Goal: Navigation & Orientation: Find specific page/section

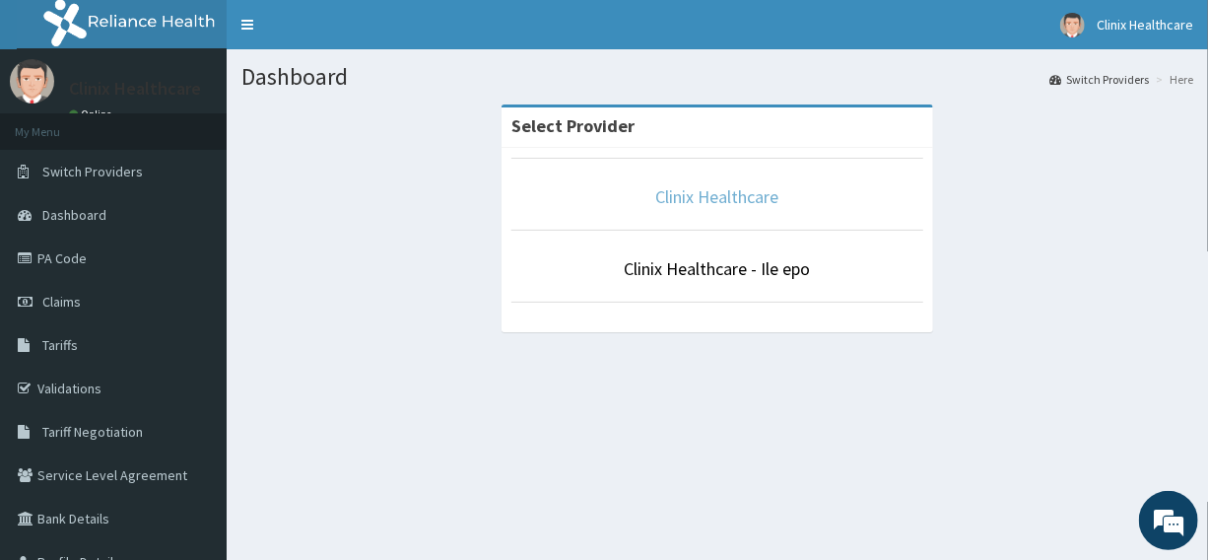
click at [722, 198] on link "Clinix Healthcare" at bounding box center [717, 196] width 123 height 23
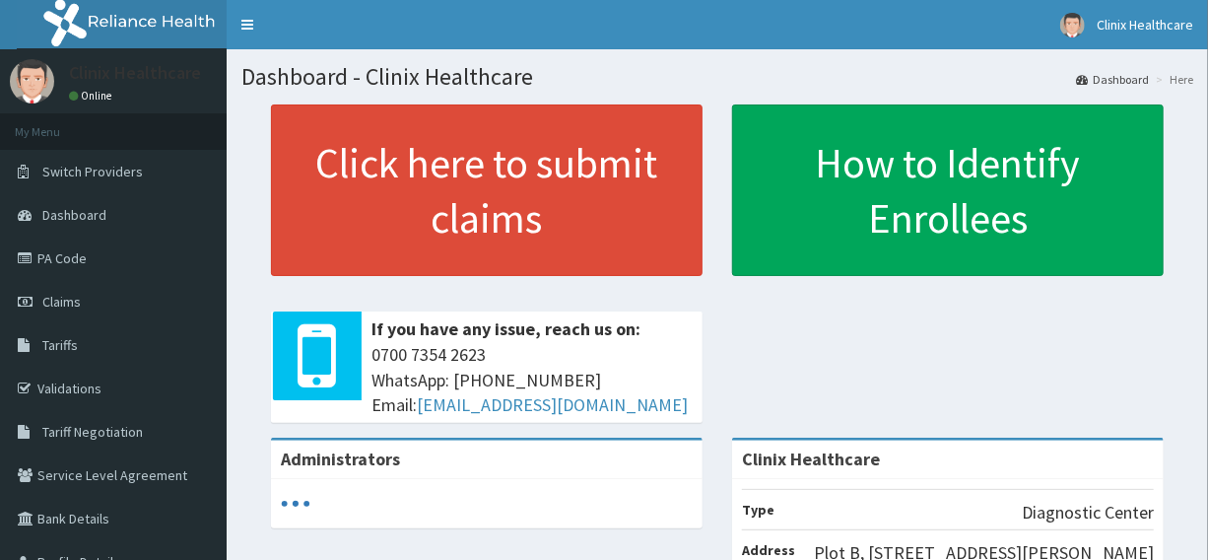
click at [49, 210] on span "Dashboard" at bounding box center [74, 215] width 64 height 18
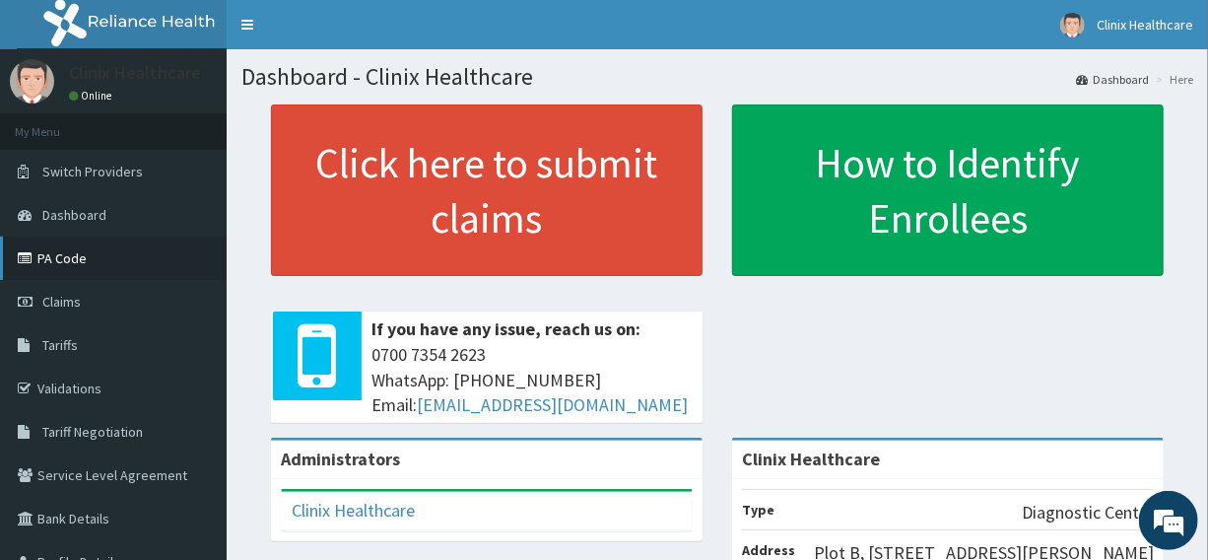
click at [64, 256] on link "PA Code" at bounding box center [113, 258] width 227 height 43
